Goal: Find specific fact

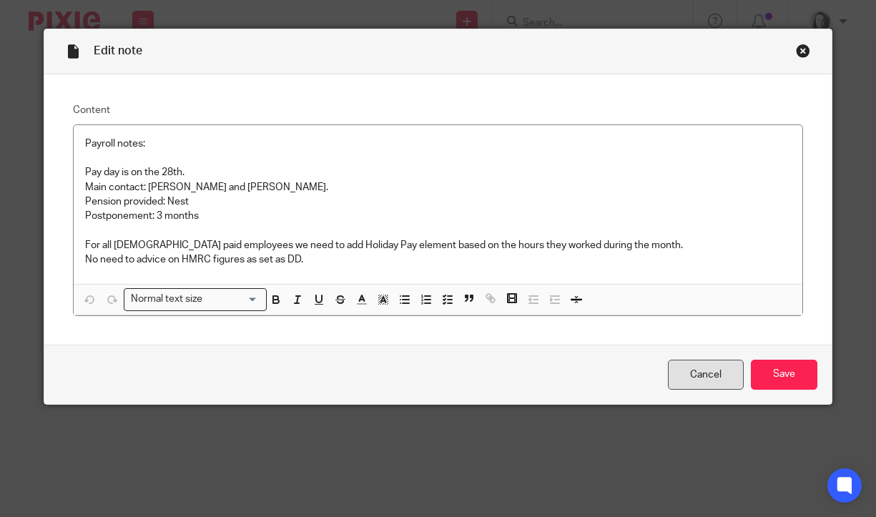
click at [694, 382] on link "Cancel" at bounding box center [706, 375] width 76 height 31
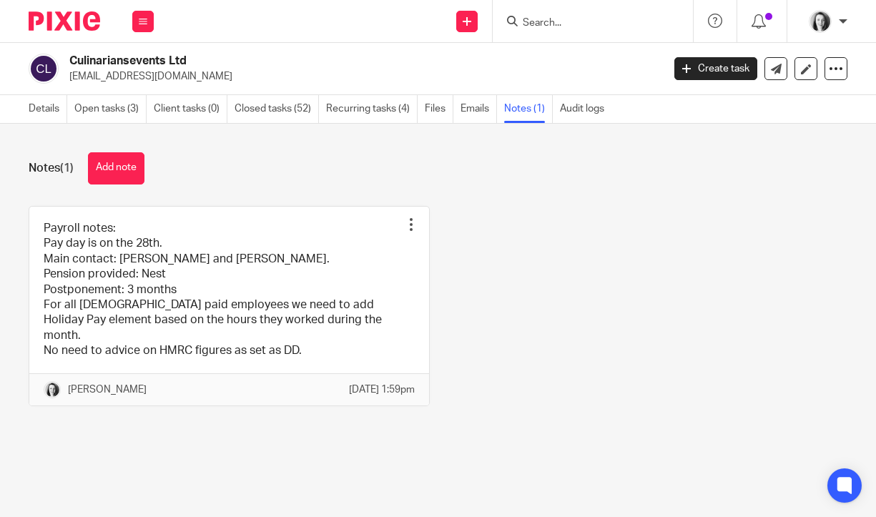
click at [535, 24] on input "Search" at bounding box center [585, 23] width 129 height 13
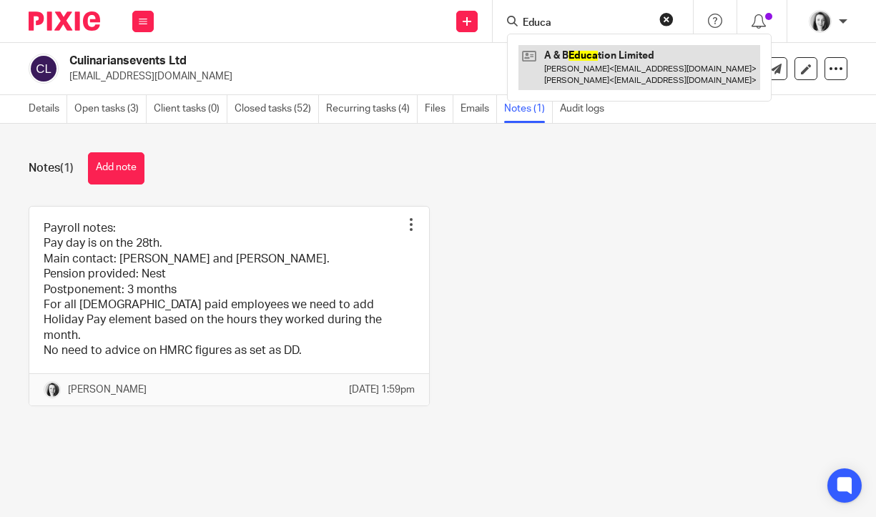
type input "Educa"
click at [626, 50] on link at bounding box center [639, 67] width 242 height 44
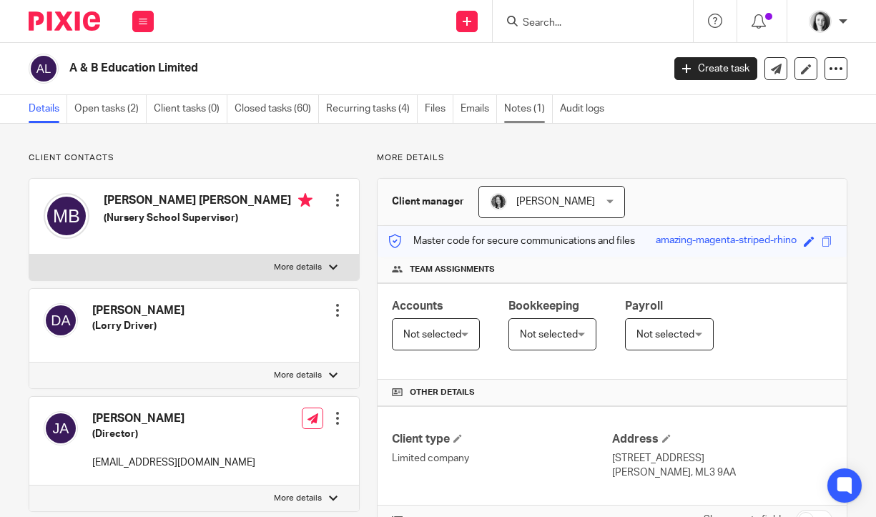
click at [526, 110] on link "Notes (1)" at bounding box center [528, 109] width 49 height 28
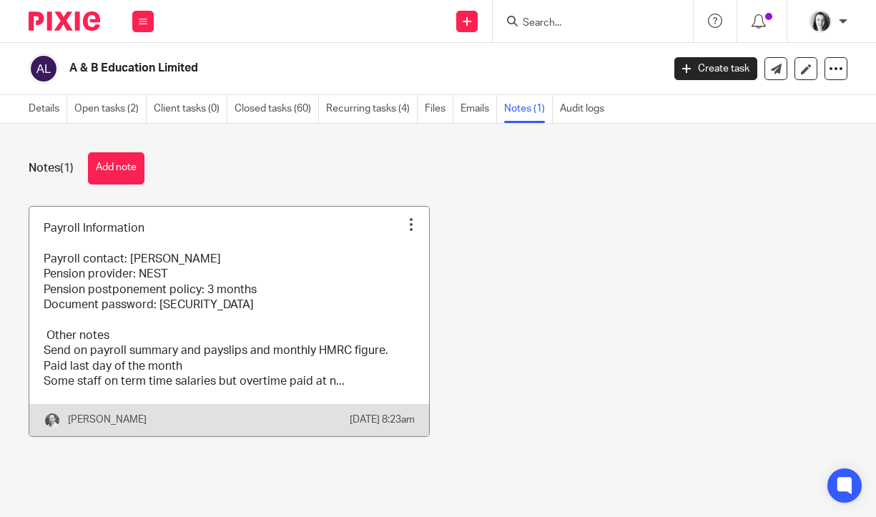
click at [321, 312] on link at bounding box center [229, 322] width 400 height 230
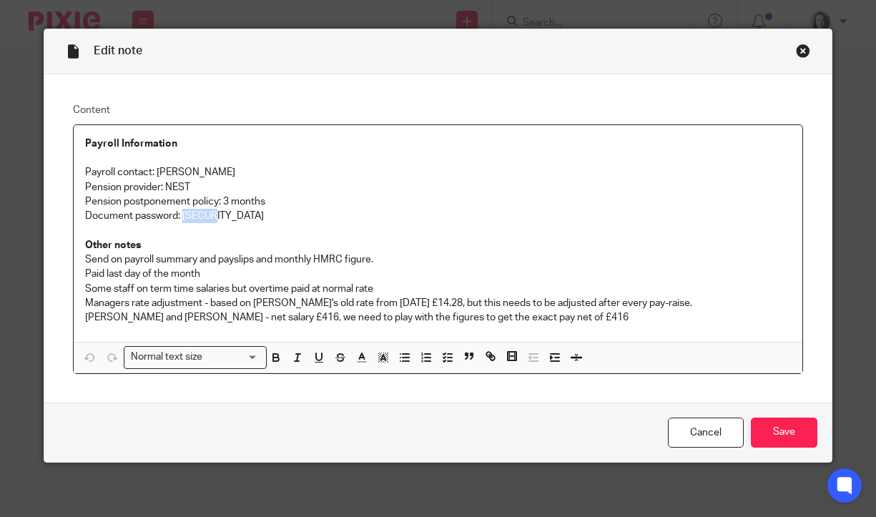
drag, startPoint x: 213, startPoint y: 217, endPoint x: 181, endPoint y: 218, distance: 32.2
click at [181, 218] on p "Document password: [SECURITY_DATA]" at bounding box center [438, 216] width 706 height 14
copy p "ABE123"
